Goal: Navigation & Orientation: Find specific page/section

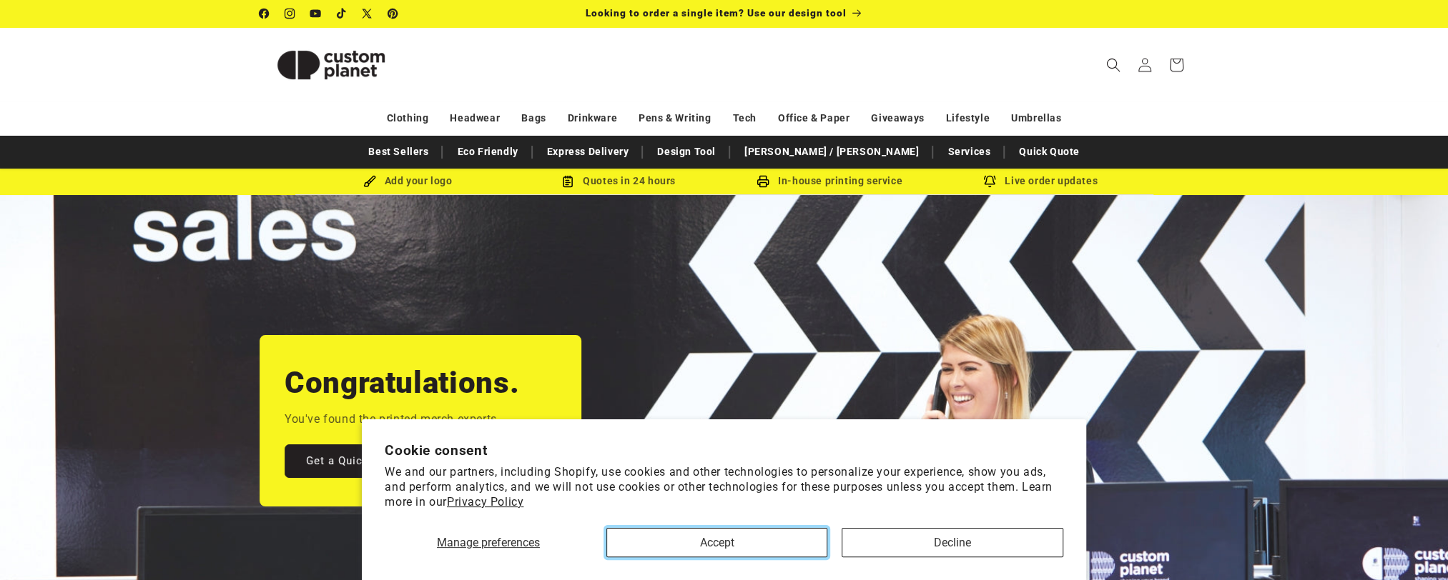
click at [735, 536] on button "Accept" at bounding box center [717, 542] width 222 height 29
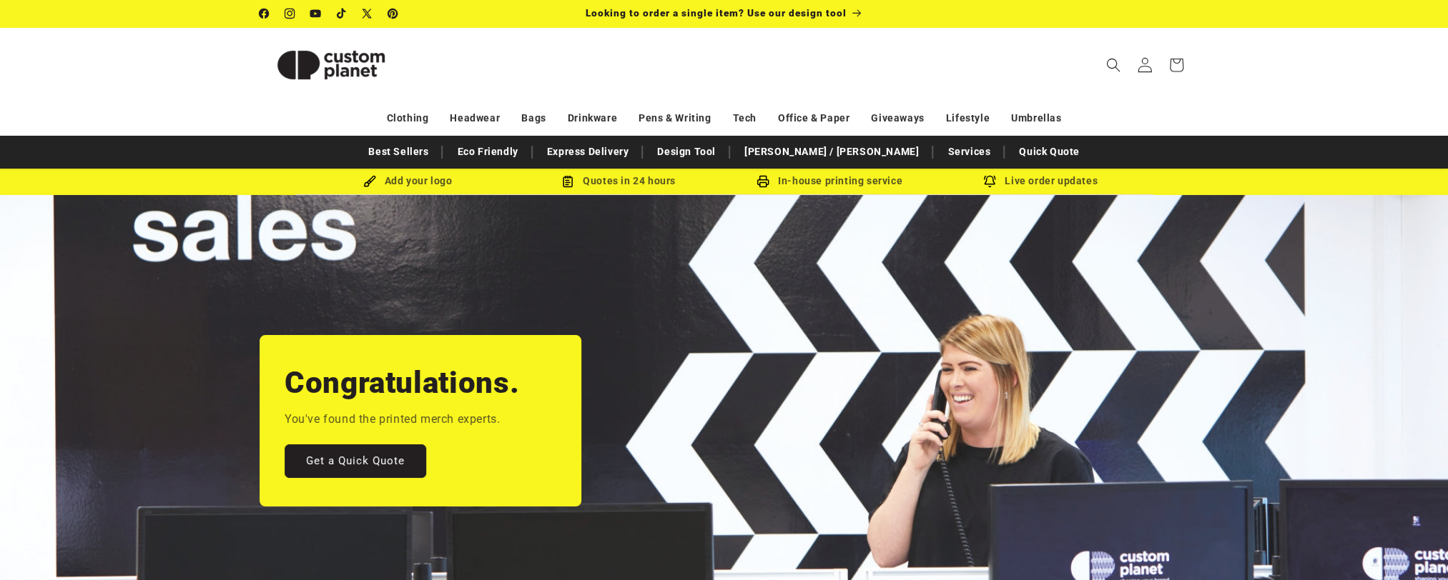
click at [1145, 61] on icon at bounding box center [1144, 64] width 15 height 15
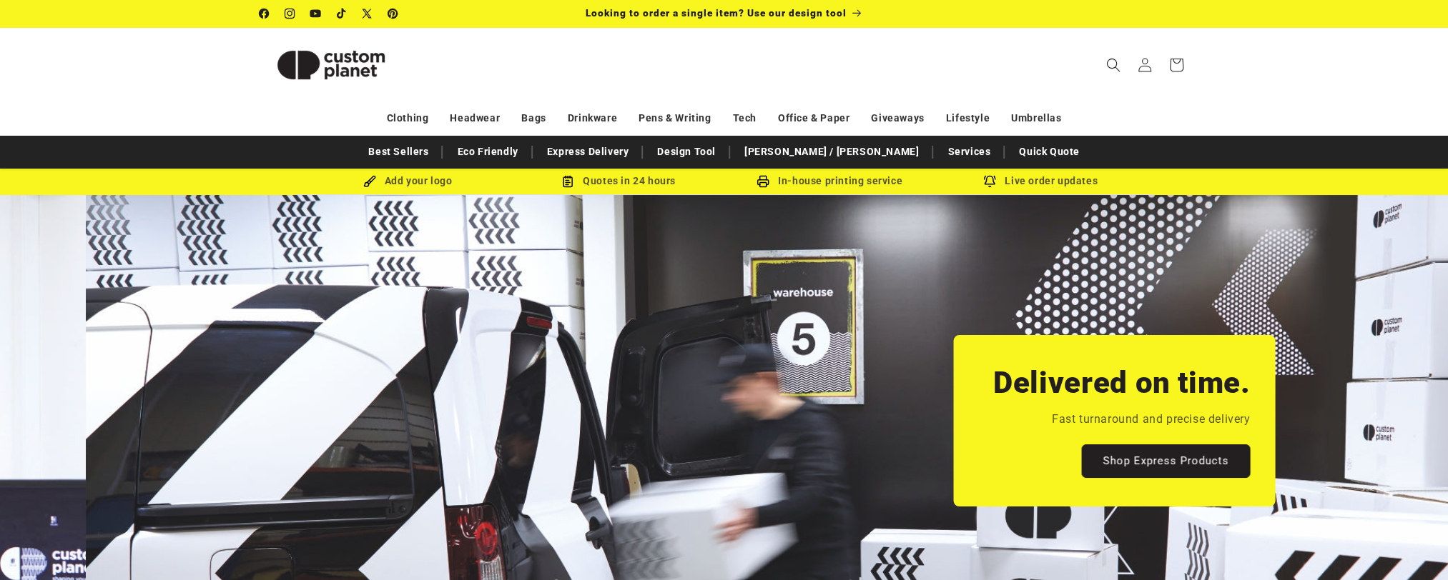
scroll to position [0, 1447]
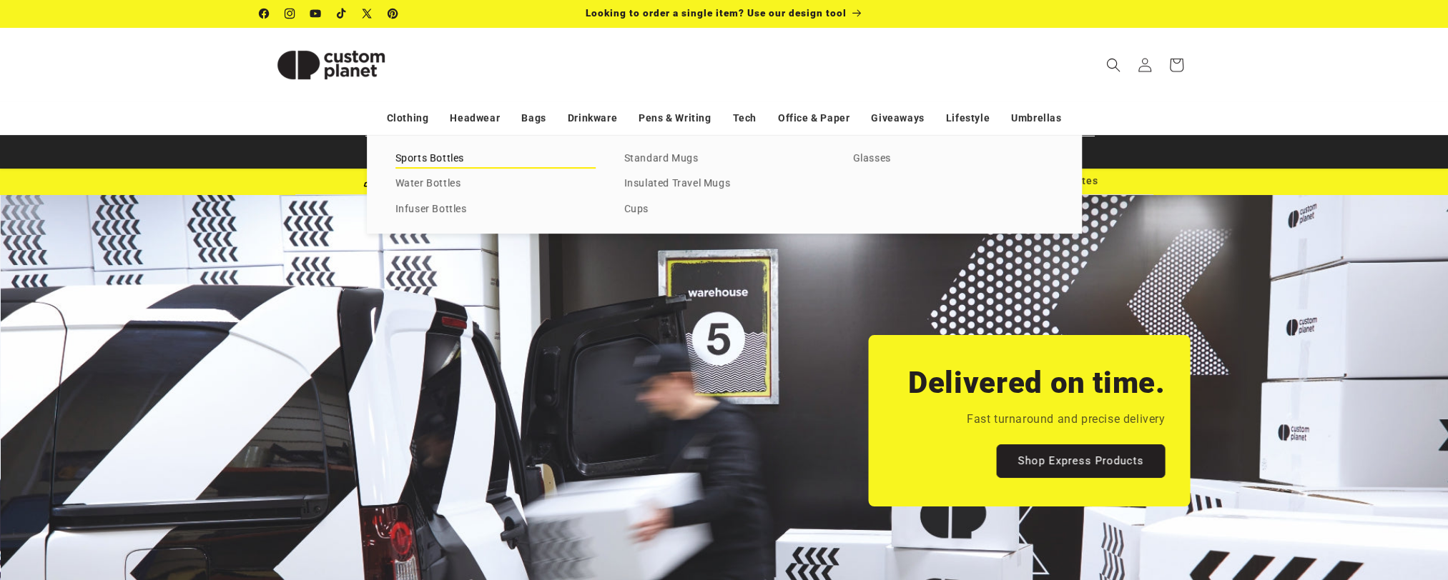
click at [436, 158] on link "Sports Bottles" at bounding box center [495, 158] width 200 height 19
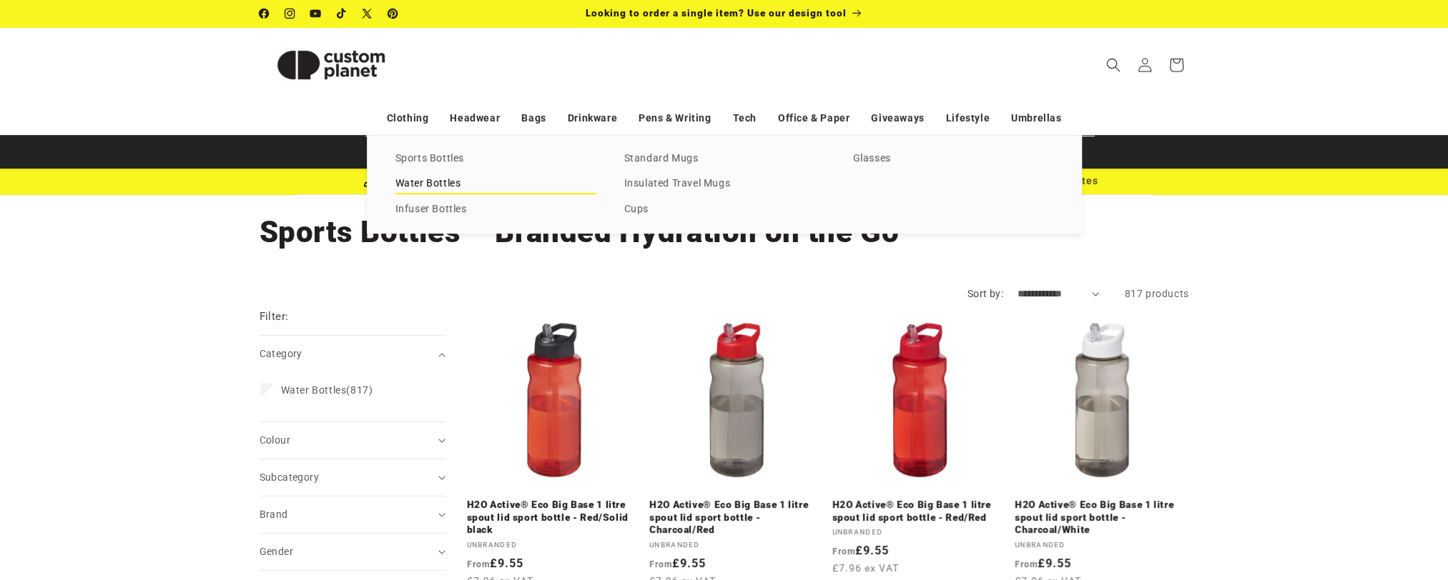
click at [430, 185] on link "Water Bottles" at bounding box center [495, 183] width 200 height 19
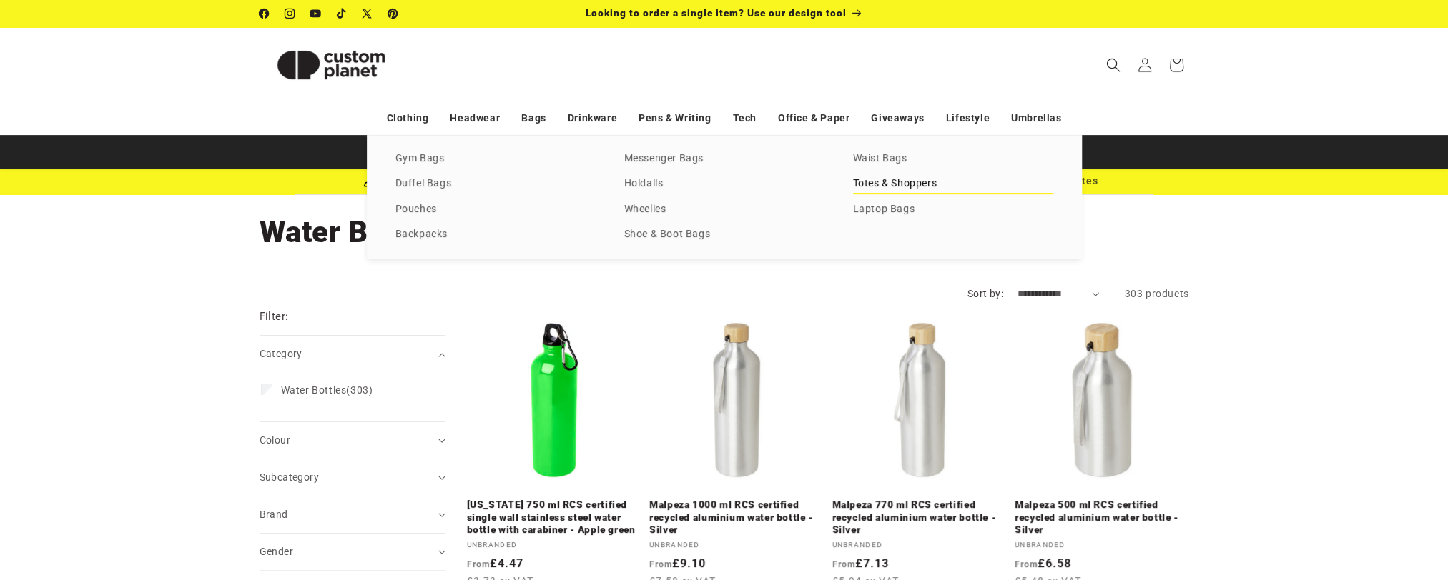
click at [885, 187] on link "Totes & Shoppers" at bounding box center [953, 183] width 200 height 19
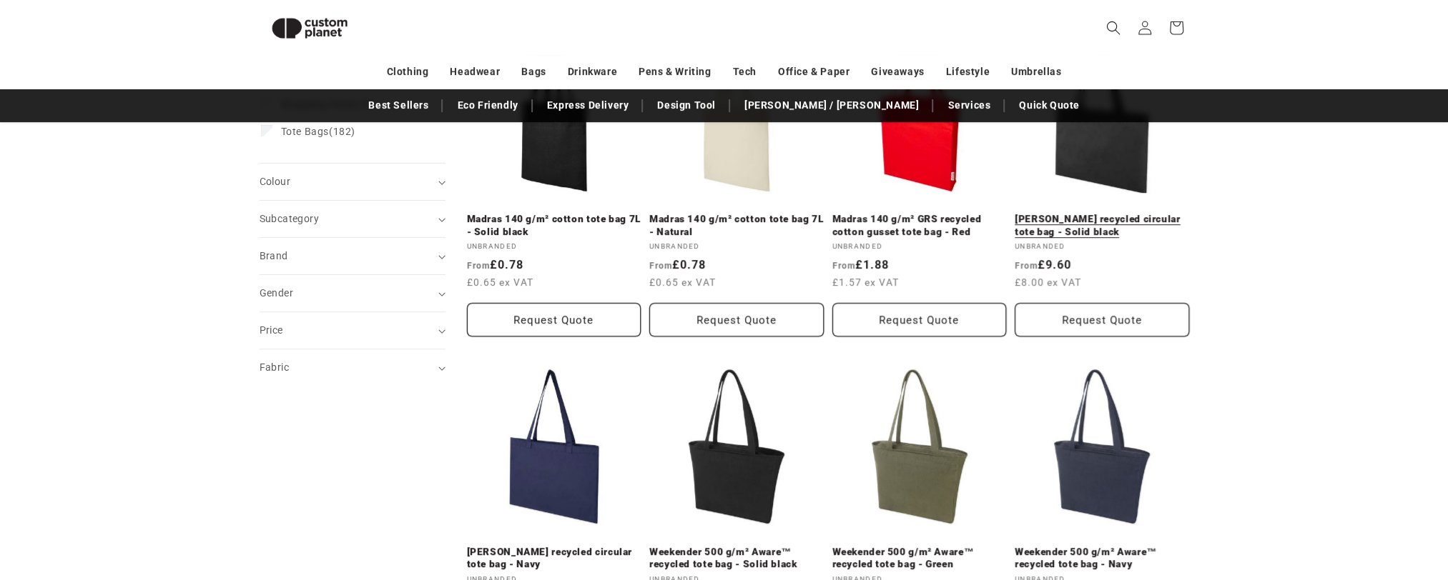
scroll to position [481, 0]
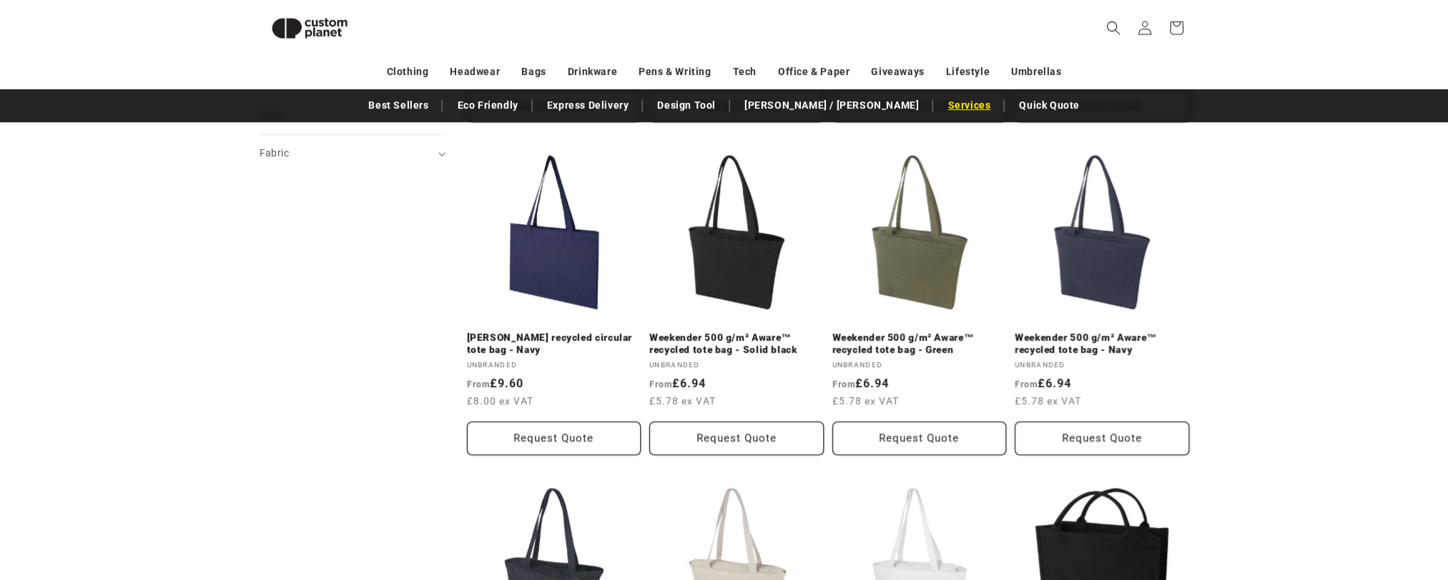
click at [940, 102] on link "Services" at bounding box center [968, 105] width 57 height 25
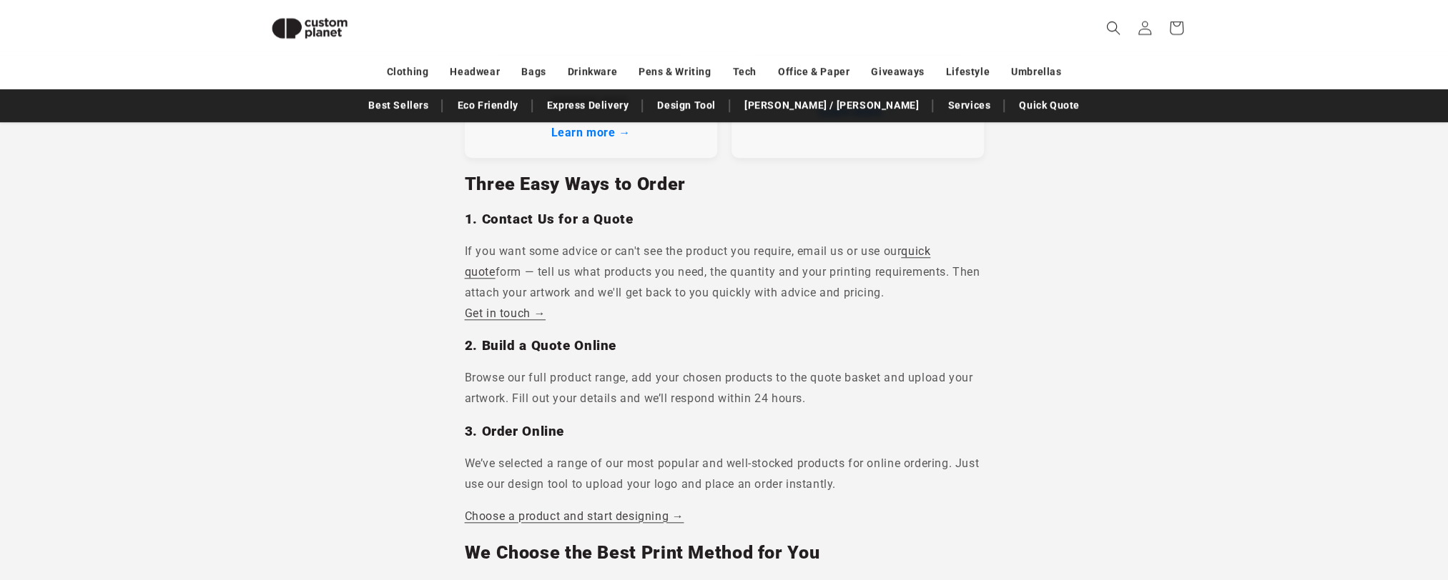
scroll to position [981, 0]
